Goal: Task Accomplishment & Management: Complete application form

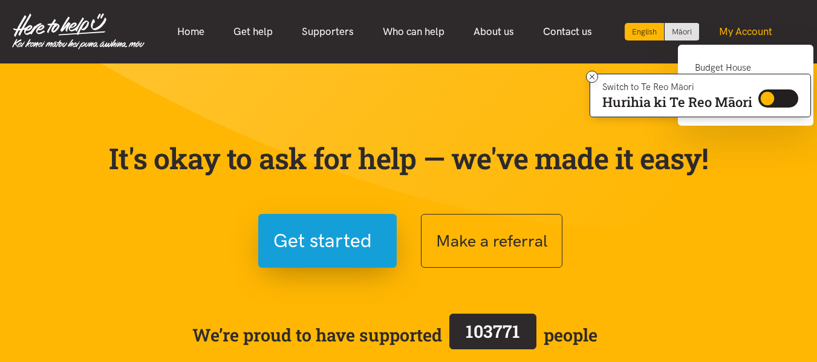
click at [746, 33] on link "My Account" at bounding box center [746, 32] width 82 height 26
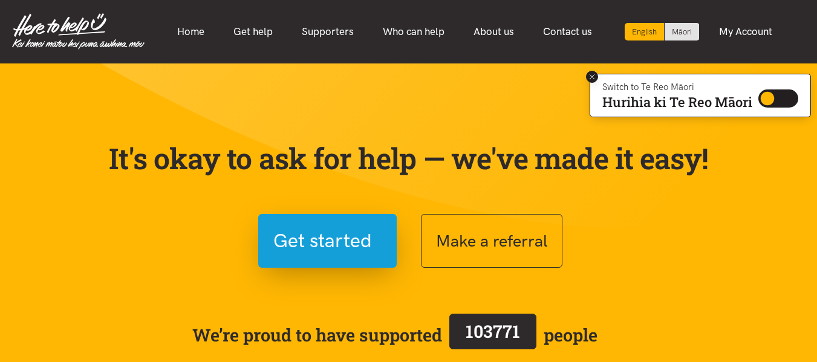
click at [595, 74] on icon at bounding box center [592, 77] width 9 height 9
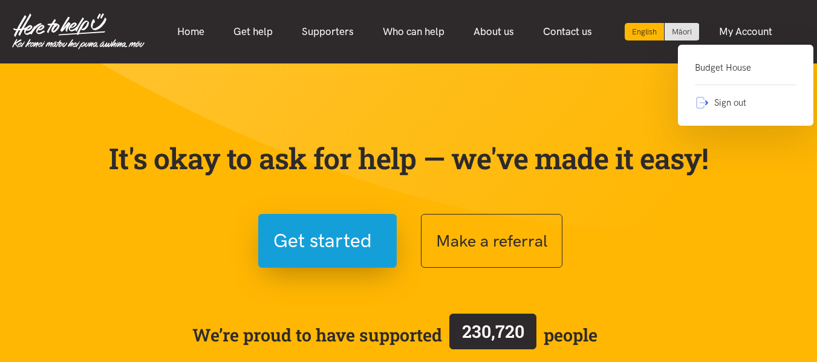
click at [712, 69] on link "Budget House" at bounding box center [746, 72] width 102 height 25
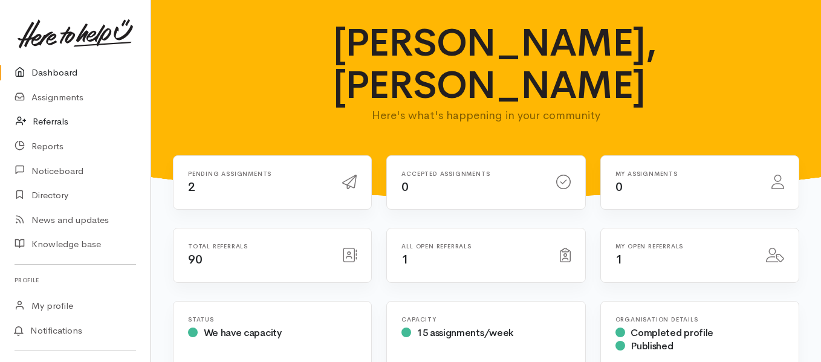
click at [39, 118] on link "Referrals" at bounding box center [75, 121] width 151 height 25
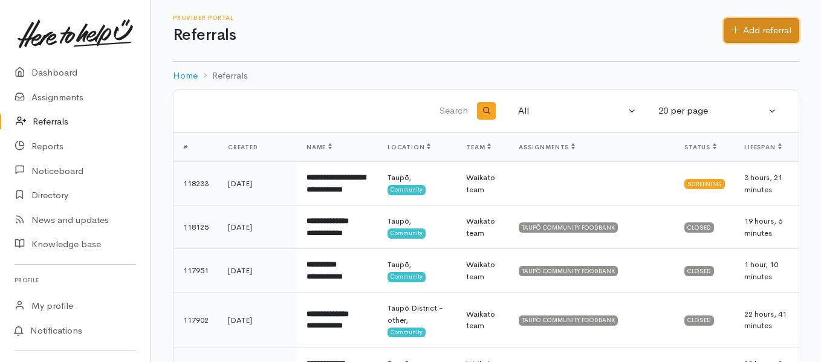
click at [764, 36] on link "Add referral" at bounding box center [762, 30] width 76 height 25
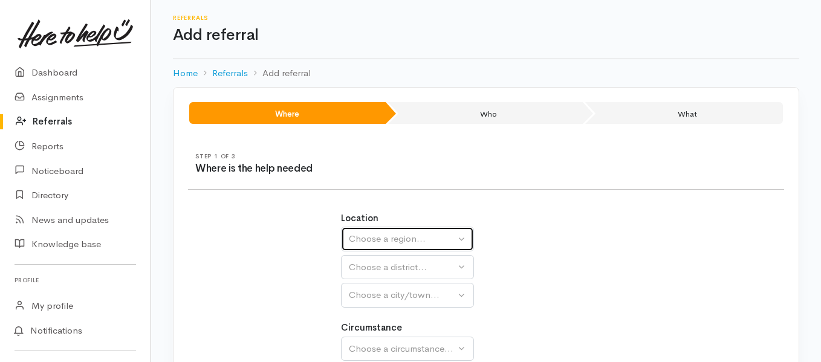
click at [435, 236] on div "Choose a region..." at bounding box center [402, 239] width 106 height 14
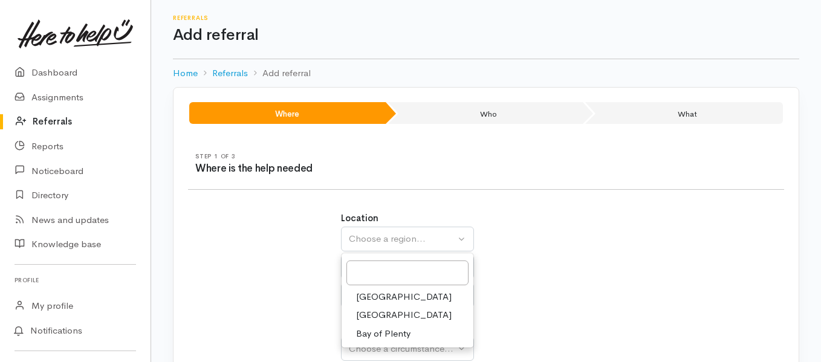
click at [374, 316] on span "Waikato" at bounding box center [404, 315] width 96 height 14
select select "3"
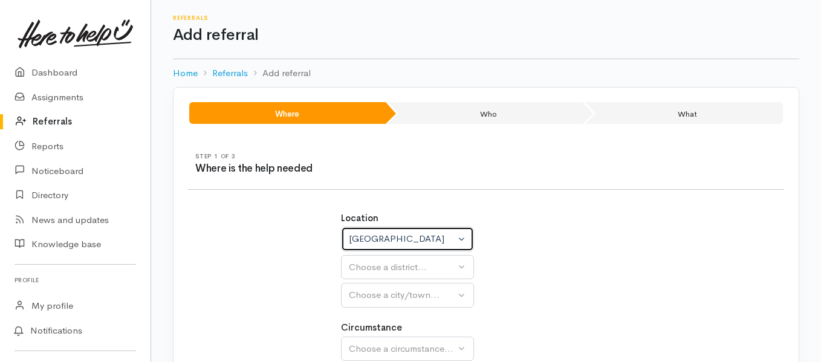
select select
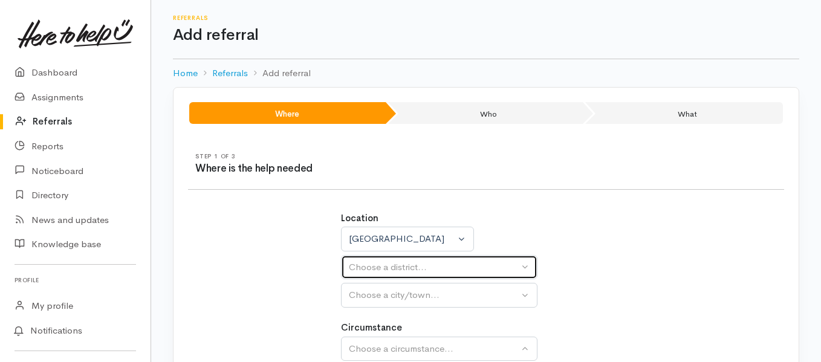
click at [520, 271] on button "Choose a district..." at bounding box center [439, 267] width 197 height 25
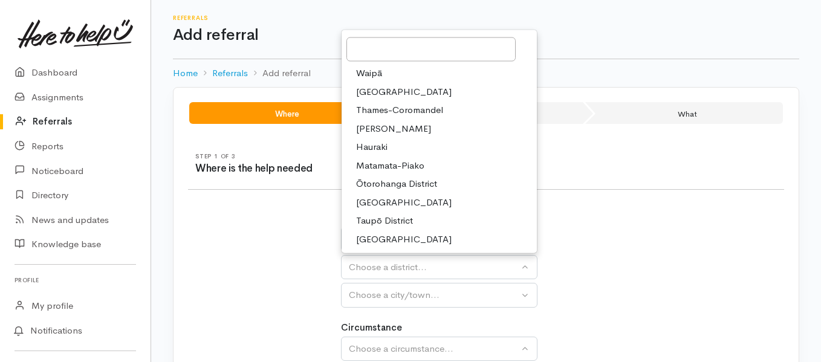
click at [407, 220] on span "Taupō District" at bounding box center [384, 221] width 57 height 14
select select "14"
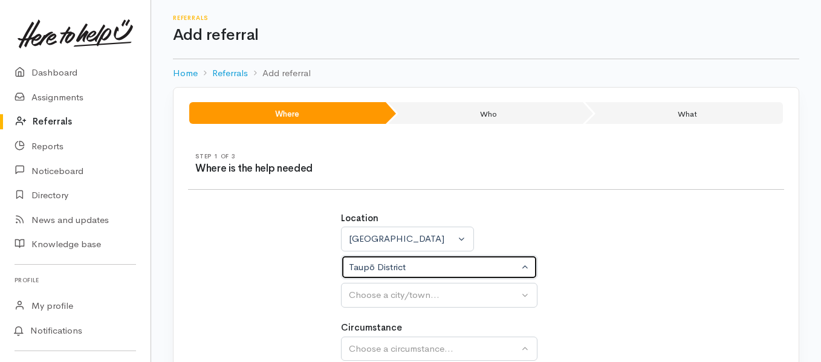
select select
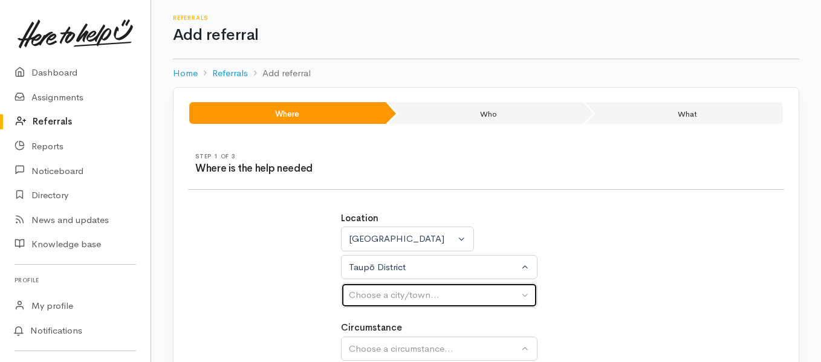
click at [452, 298] on div "Choose a city/town..." at bounding box center [434, 295] width 170 height 14
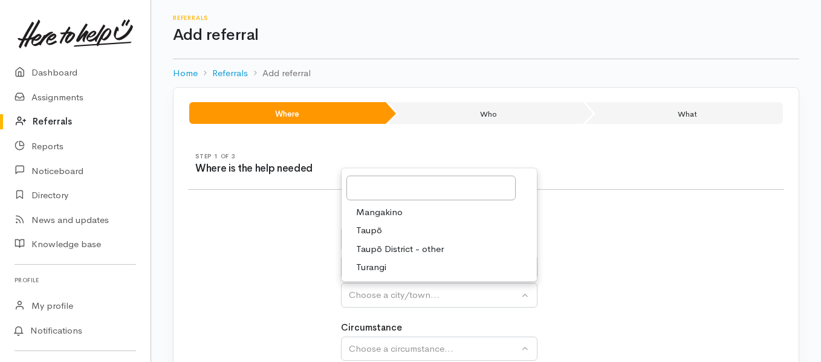
click at [380, 231] on link "Taupō" at bounding box center [439, 230] width 195 height 19
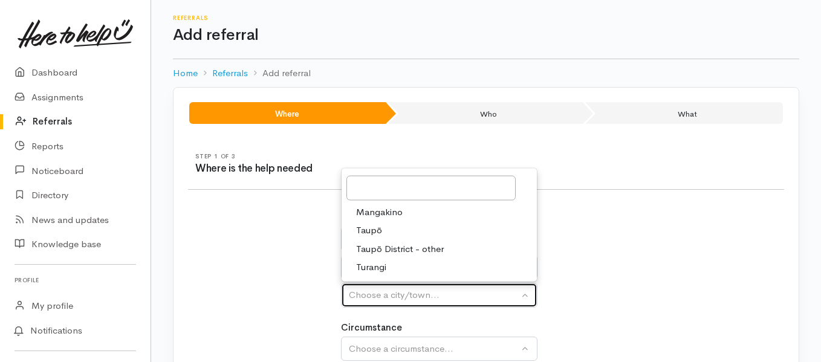
select select "183"
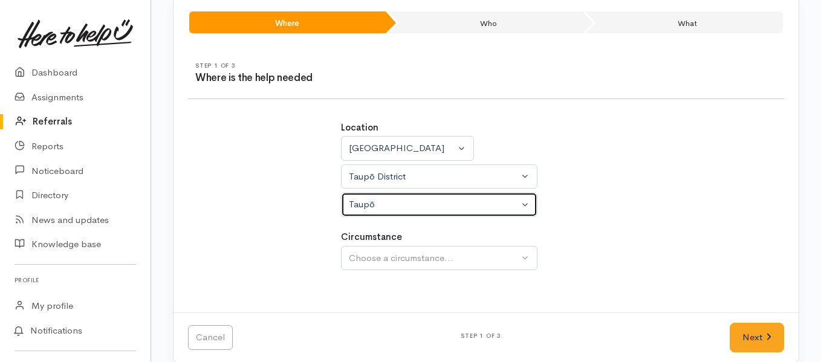
scroll to position [106, 0]
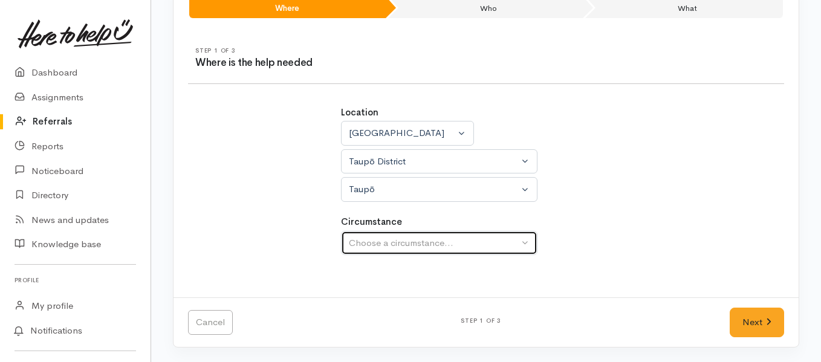
click at [537, 240] on button "Choose a circumstance..." at bounding box center [439, 243] width 197 height 25
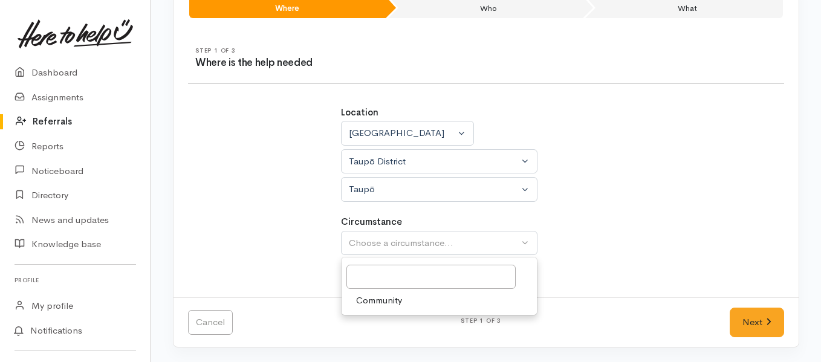
click at [395, 301] on span "Community" at bounding box center [379, 301] width 46 height 14
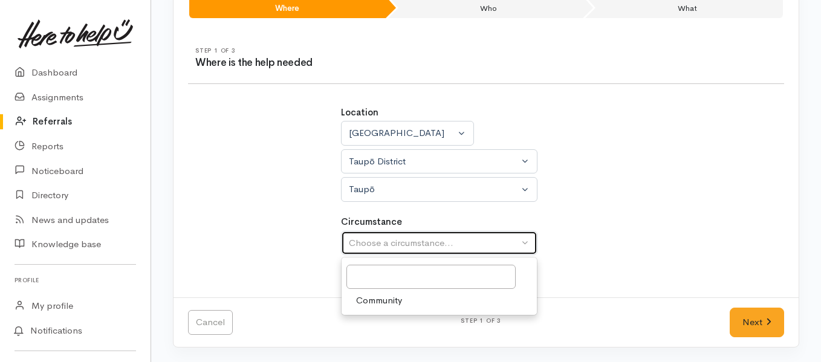
select select "2"
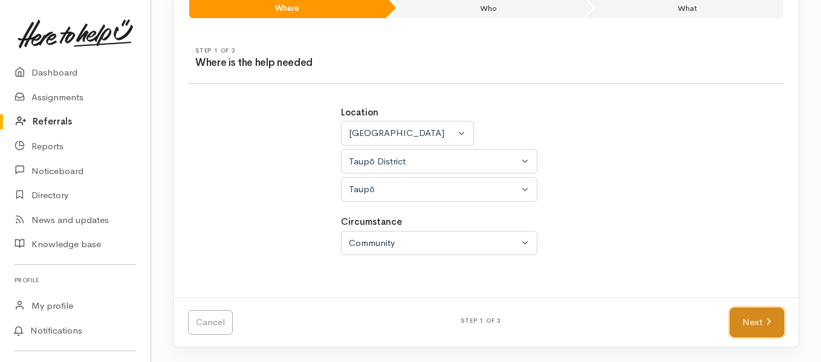
click at [757, 321] on link "Next" at bounding box center [757, 323] width 54 height 30
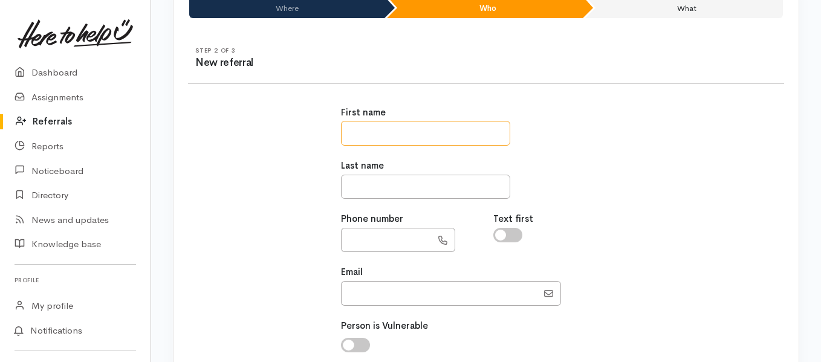
click at [479, 141] on input "text" at bounding box center [425, 133] width 169 height 25
type input "******"
type input "********"
click at [402, 238] on input "******" at bounding box center [386, 240] width 91 height 25
type input "*********"
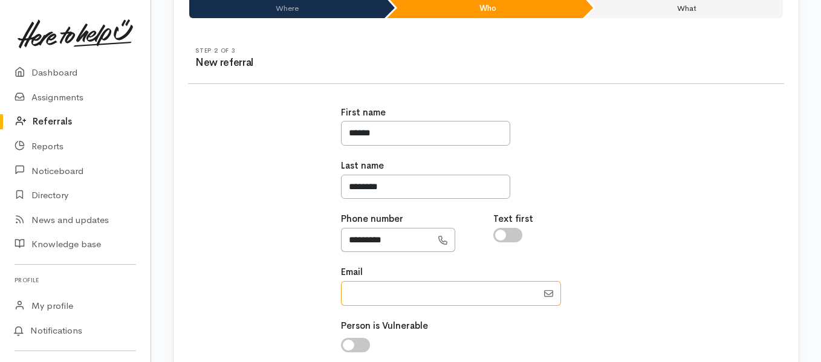
click at [396, 300] on input "Email" at bounding box center [439, 293] width 197 height 25
paste input "scn.herewini@gmail.com"
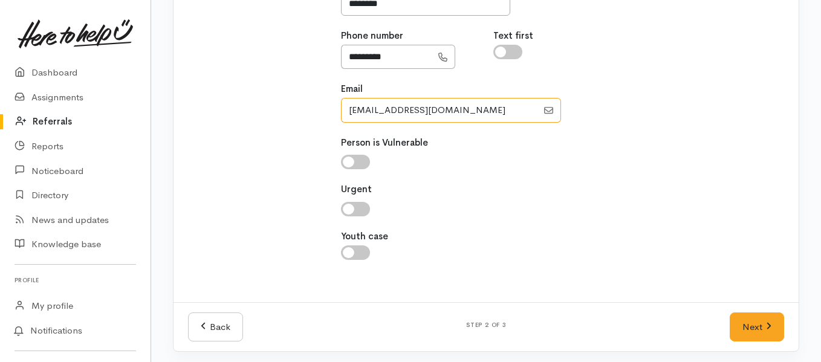
scroll to position [293, 0]
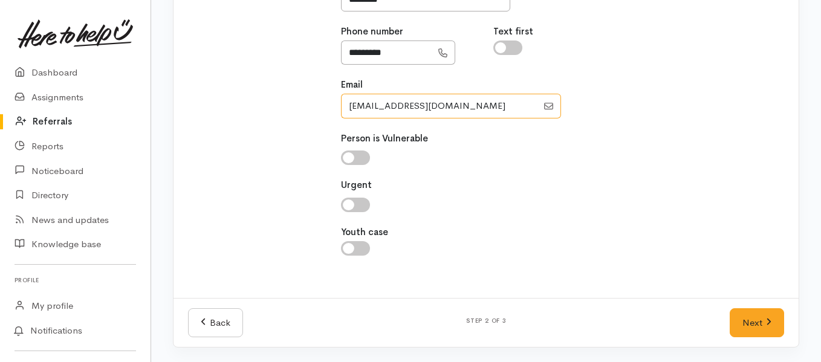
type input "scn.herewini@gmail.com"
click at [344, 158] on input "checkbox" at bounding box center [355, 158] width 29 height 15
checkbox input "true"
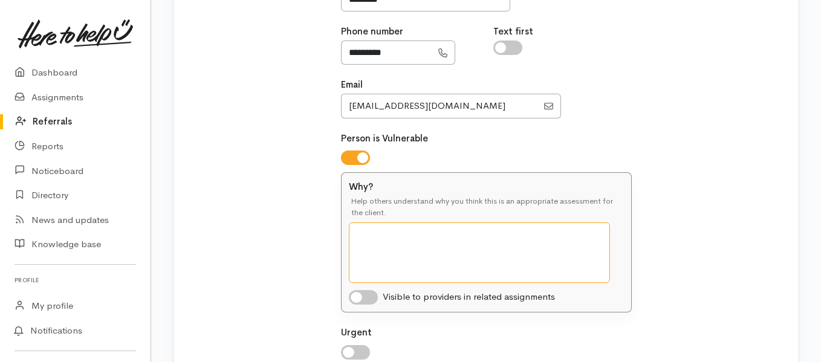
click at [402, 232] on textarea "Why?" at bounding box center [479, 253] width 261 height 60
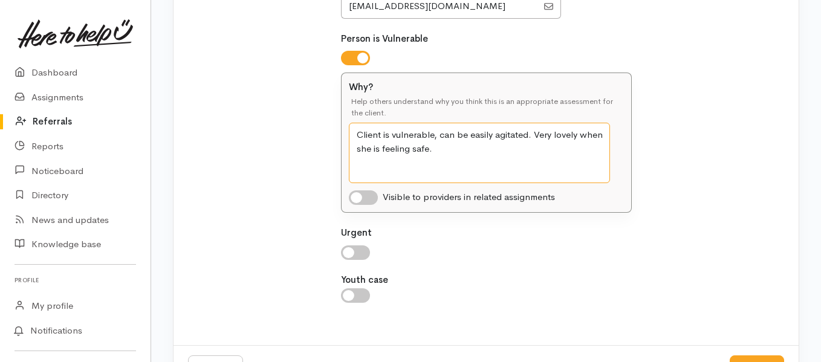
scroll to position [414, 0]
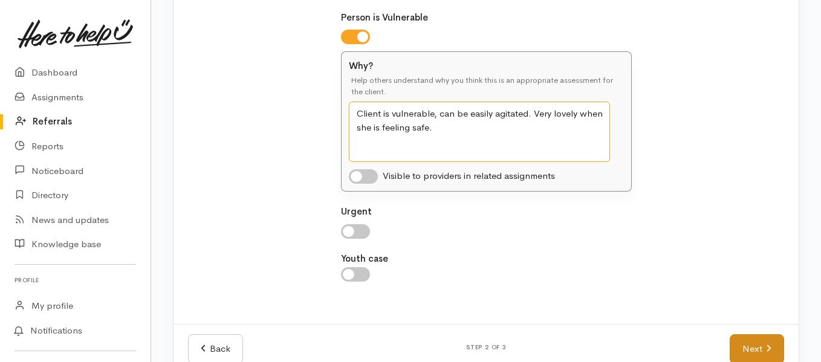
type textarea "Client is vulnerable, can be easily agitated. Very lovely when she is feeling s…"
click at [745, 347] on link "Next" at bounding box center [757, 349] width 54 height 30
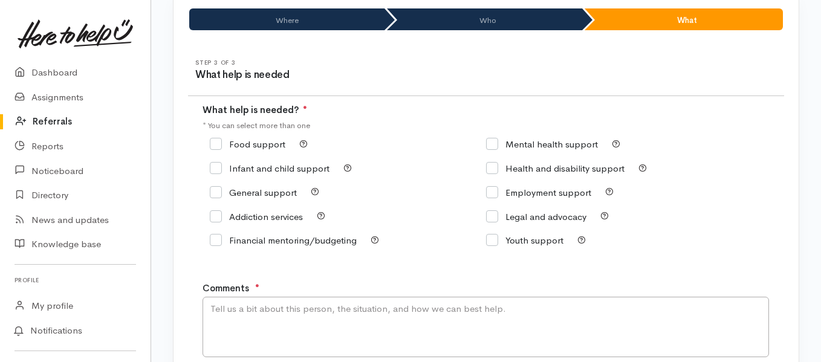
scroll to position [89, 0]
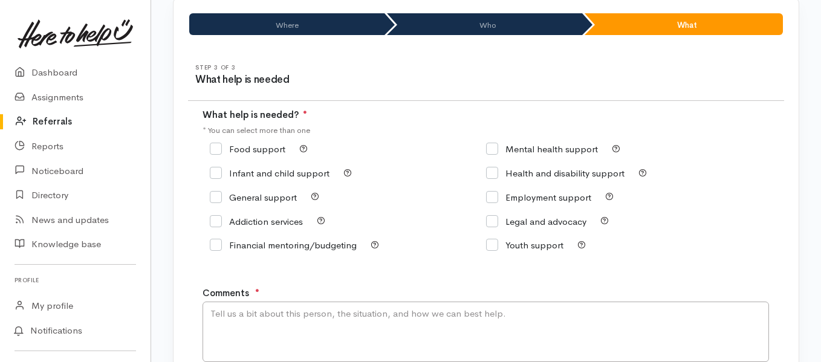
click at [217, 149] on input "Food support" at bounding box center [248, 149] width 76 height 9
checkbox input "true"
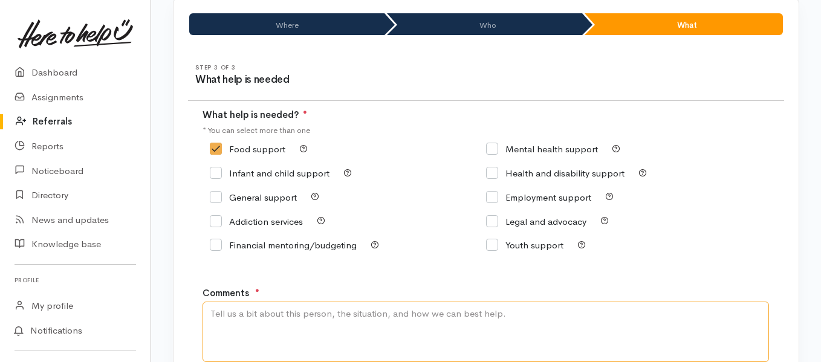
click at [304, 312] on textarea "Comments" at bounding box center [486, 332] width 567 height 60
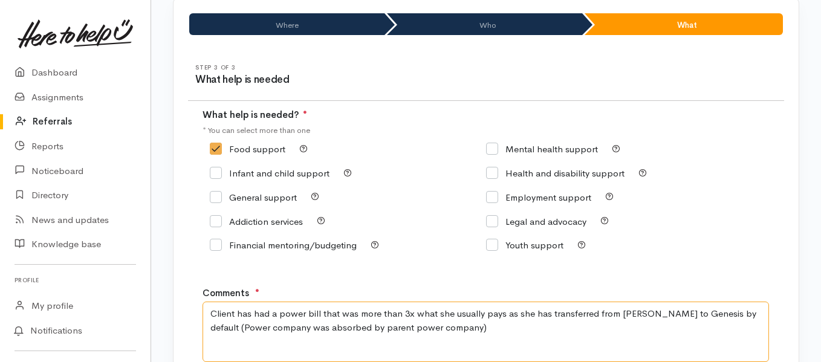
click at [454, 335] on textarea "Client has had a power bill that was more than 3x what she usually pays as she …" at bounding box center [486, 332] width 567 height 60
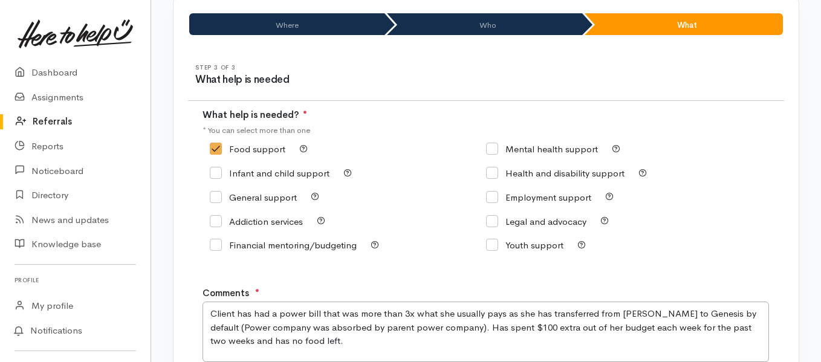
drag, startPoint x: 663, startPoint y: 311, endPoint x: 684, endPoint y: 75, distance: 236.8
click at [683, 75] on div "Step 3 of 3 What help is needed" at bounding box center [486, 75] width 611 height 22
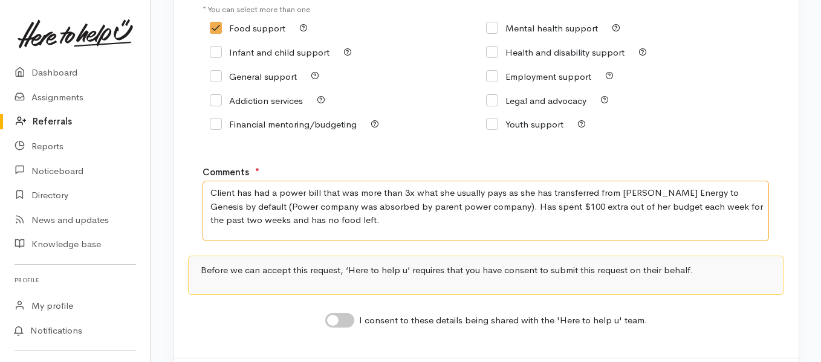
scroll to position [270, 0]
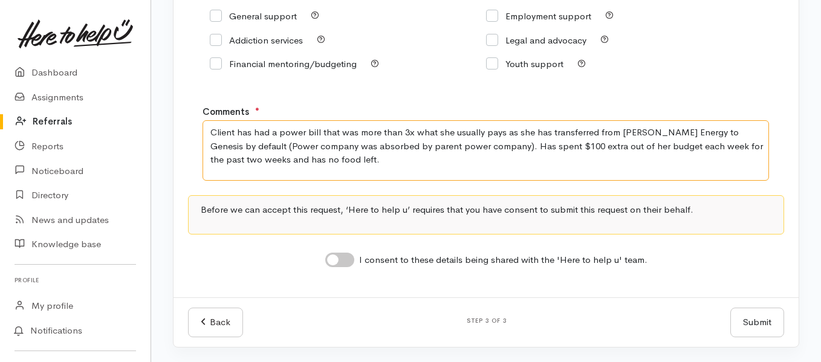
type textarea "Client has had a power bill that was more than 3x what she usually pays as she …"
click at [344, 262] on input "I consent to these details being shared with the 'Here to help u' team." at bounding box center [339, 260] width 29 height 15
checkbox input "true"
click at [489, 168] on textarea "Client has had a power bill that was more than 3x what she usually pays as she …" at bounding box center [486, 150] width 567 height 60
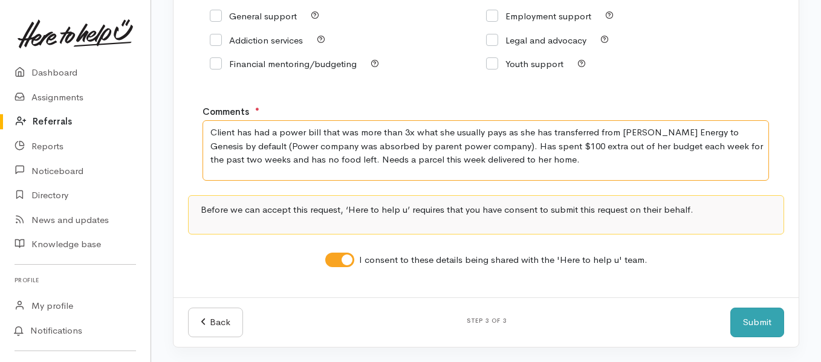
type textarea "Client has had a power bill that was more than 3x what she usually pays as she …"
click at [765, 329] on button "Submit" at bounding box center [758, 323] width 54 height 30
